Goal: Find specific page/section: Find specific page/section

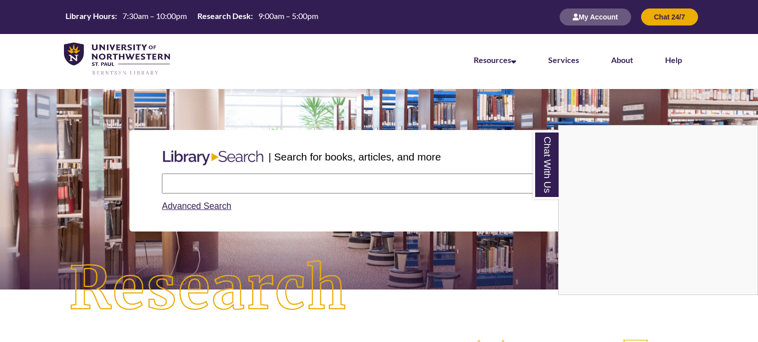
click at [180, 206] on div "Chat With Us" at bounding box center [379, 171] width 758 height 342
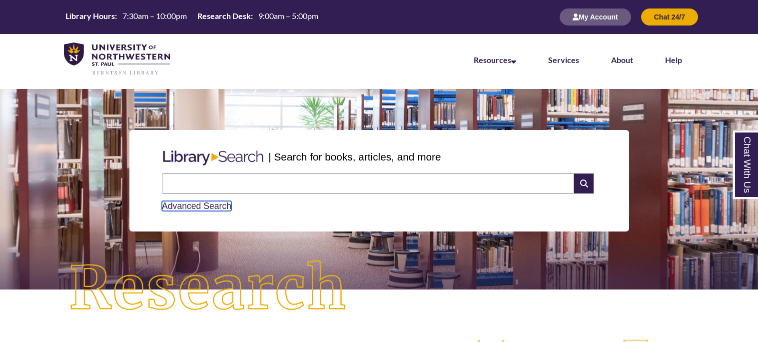
click at [180, 206] on link "Advanced Search" at bounding box center [196, 206] width 69 height 10
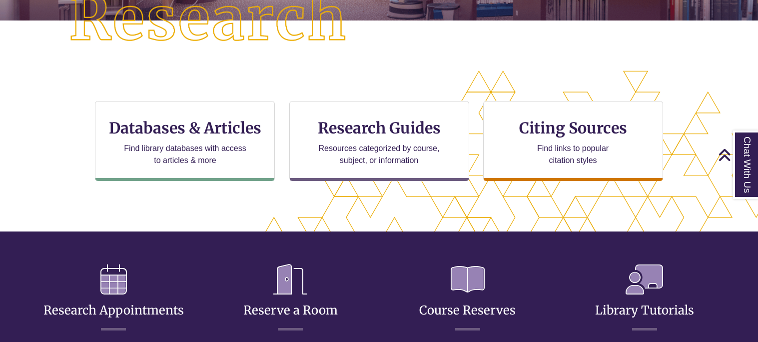
scroll to position [315, 673]
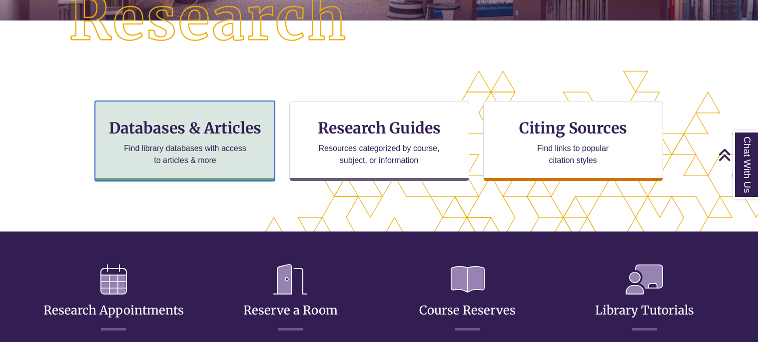
click at [205, 165] on p "Find library databases with access to articles & more" at bounding box center [185, 154] width 130 height 24
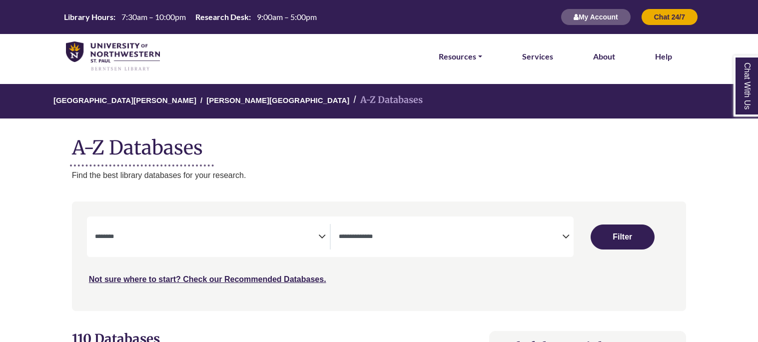
select select "Database Subject Filter"
select select "Database Types Filter"
click at [480, 52] on link "Resources" at bounding box center [460, 56] width 43 height 13
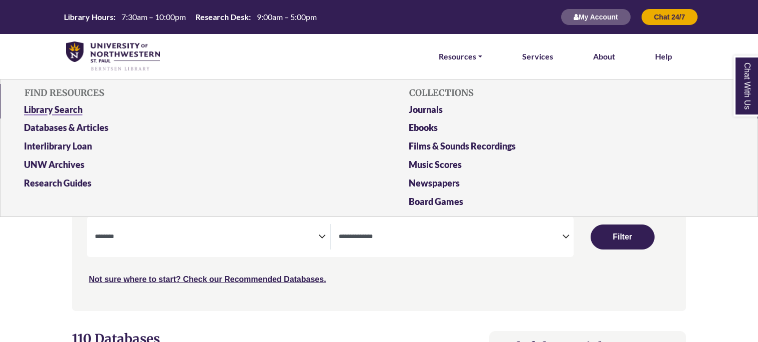
click at [72, 108] on link "Library Search" at bounding box center [186, 111] width 341 height 18
